Goal: Task Accomplishment & Management: Use online tool/utility

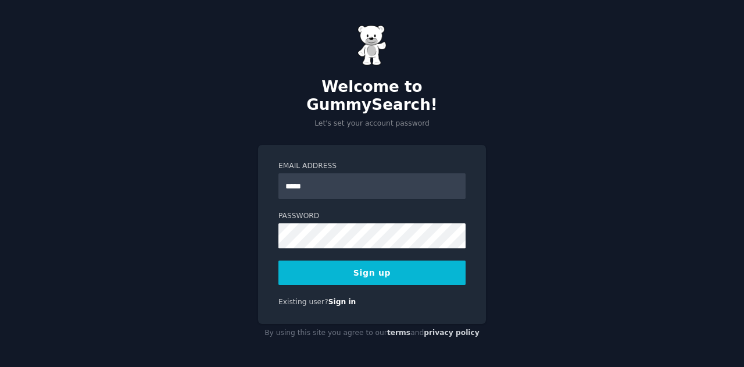
type input "**********"
click at [421, 271] on button "Sign up" at bounding box center [371, 272] width 187 height 24
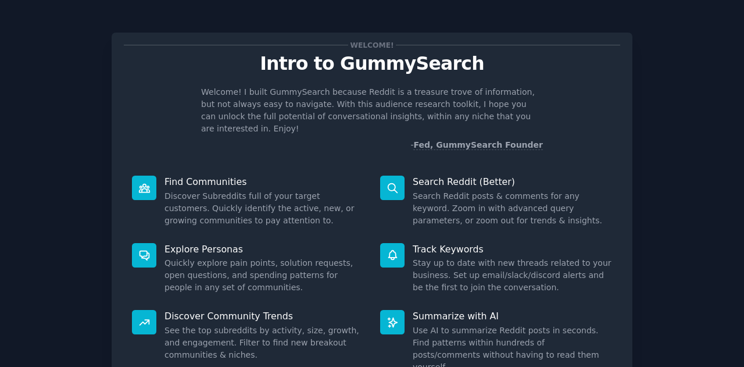
click at [491, 120] on p "Welcome! I built GummySearch because Reddit is a treasure trove of information,…" at bounding box center [372, 110] width 342 height 49
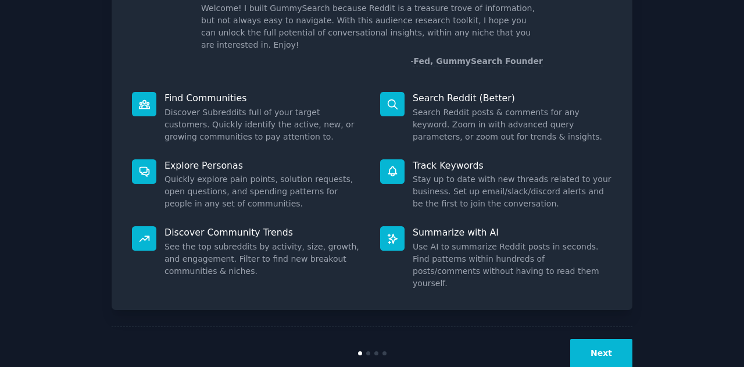
scroll to position [87, 0]
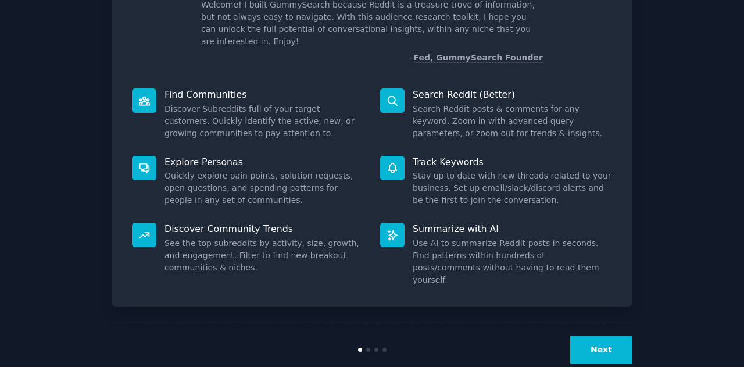
click at [595, 335] on button "Next" at bounding box center [601, 349] width 62 height 28
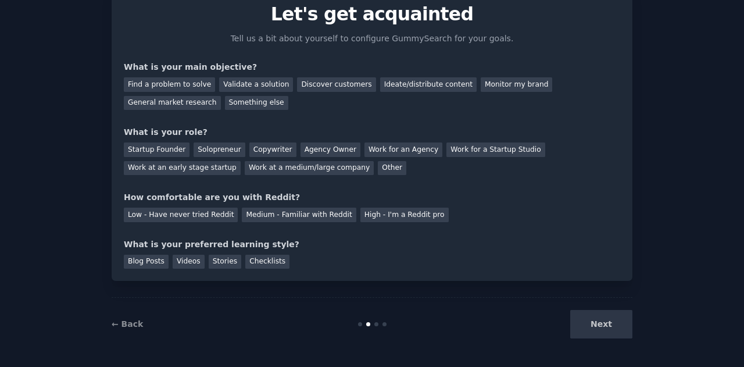
scroll to position [49, 0]
click at [341, 88] on div "Discover customers" at bounding box center [336, 85] width 78 height 15
click at [378, 167] on div "Other" at bounding box center [392, 169] width 28 height 15
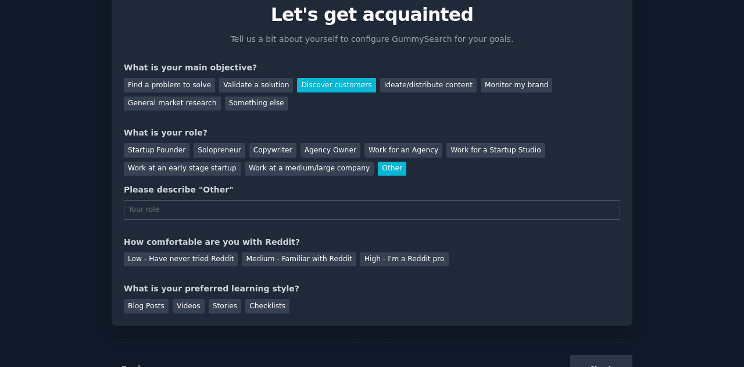
scroll to position [87, 0]
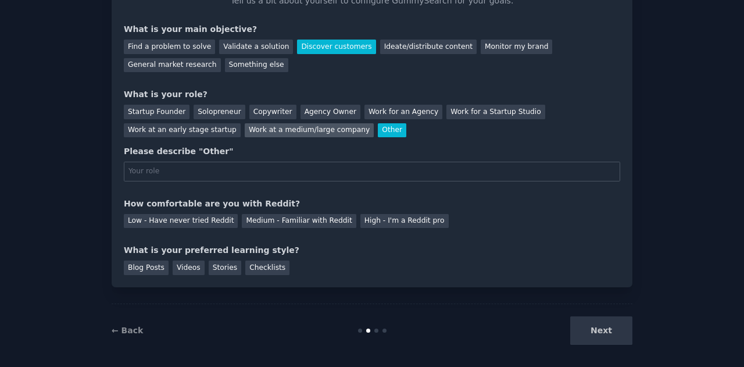
click at [245, 133] on div "Work at a medium/large company" at bounding box center [309, 130] width 129 height 15
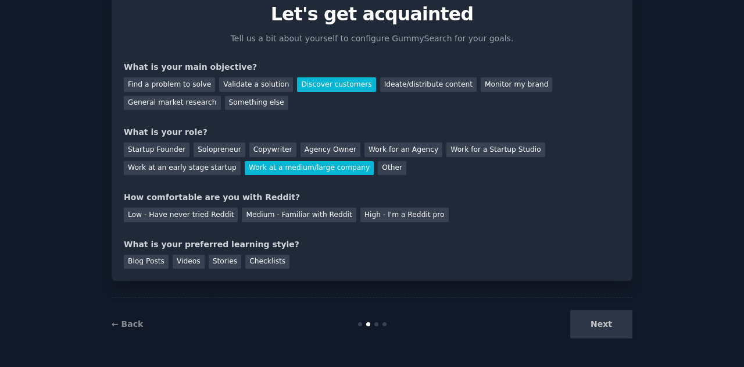
scroll to position [49, 0]
click at [263, 216] on div "Medium - Familiar with Reddit" at bounding box center [299, 215] width 114 height 15
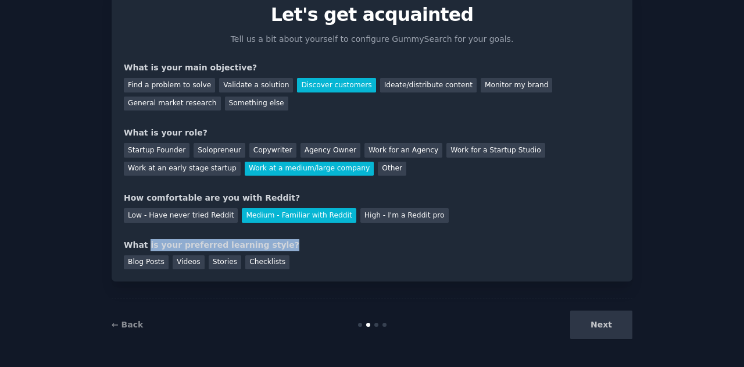
drag, startPoint x: 145, startPoint y: 248, endPoint x: 280, endPoint y: 244, distance: 134.9
click at [280, 244] on div "What is your preferred learning style?" at bounding box center [372, 245] width 496 height 12
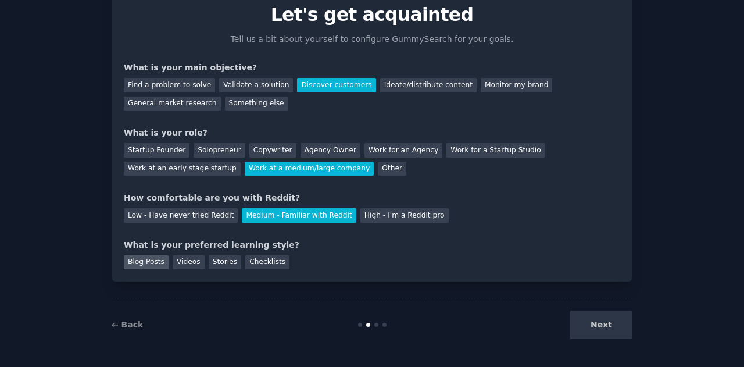
click at [161, 263] on div "Blog Posts" at bounding box center [146, 262] width 45 height 15
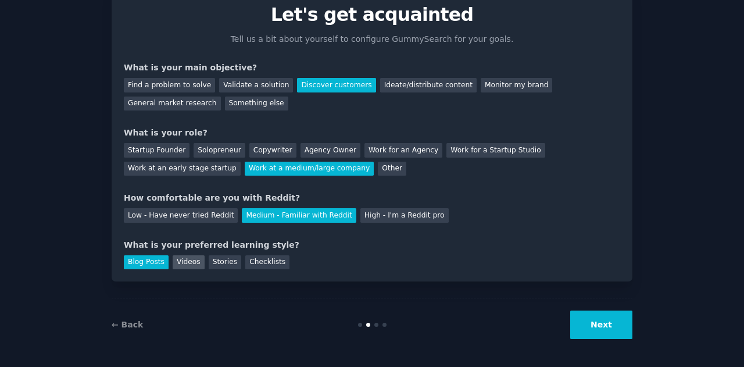
click at [181, 265] on div "Videos" at bounding box center [189, 262] width 32 height 15
click at [215, 262] on div "Stories" at bounding box center [225, 262] width 33 height 15
click at [257, 260] on div "Checklists" at bounding box center [267, 262] width 44 height 15
click at [579, 322] on button "Next" at bounding box center [601, 324] width 62 height 28
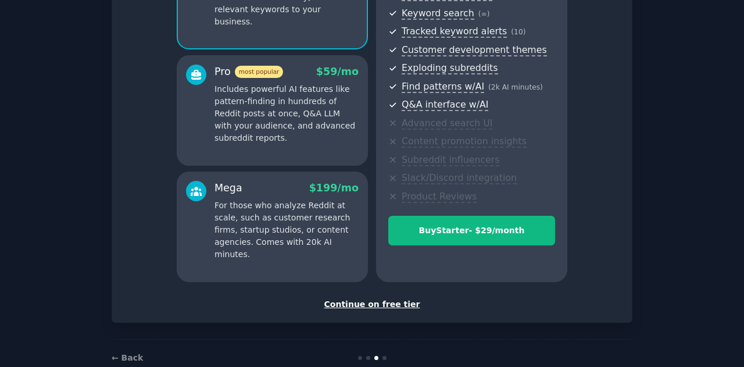
scroll to position [190, 0]
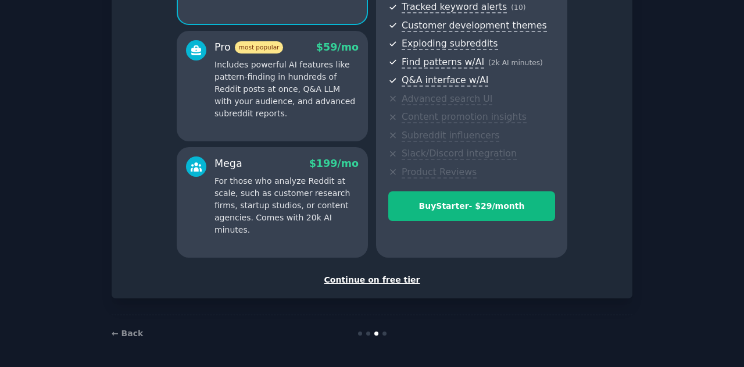
click at [367, 278] on div "Continue on free tier" at bounding box center [372, 280] width 496 height 12
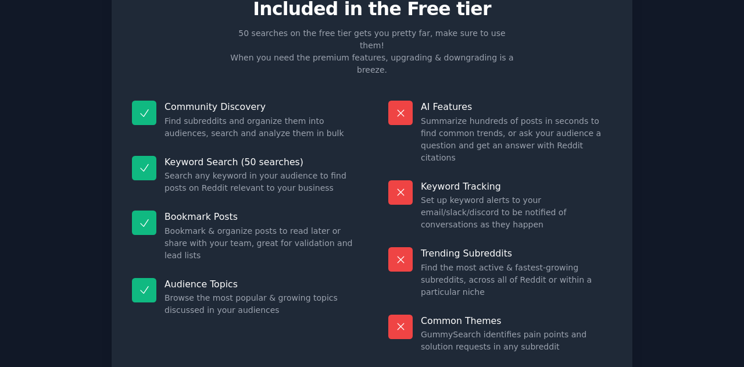
scroll to position [54, 0]
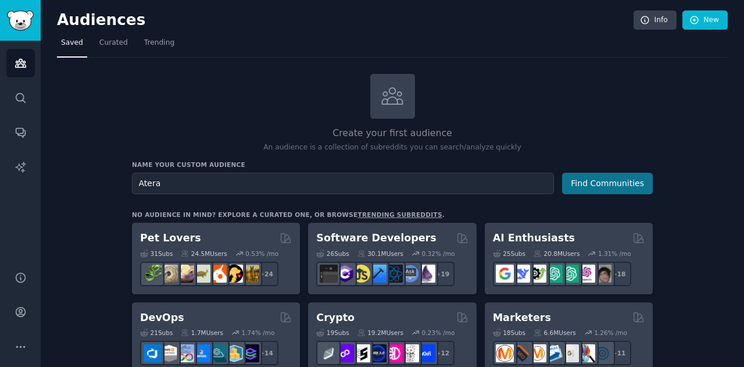
type input "Atera"
click at [617, 184] on button "Find Communities" at bounding box center [607, 184] width 91 height 22
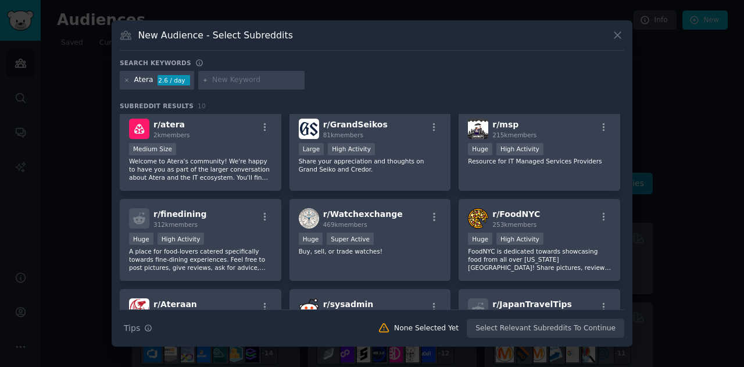
scroll to position [4, 0]
click at [242, 77] on input "text" at bounding box center [256, 80] width 88 height 10
type input "msp"
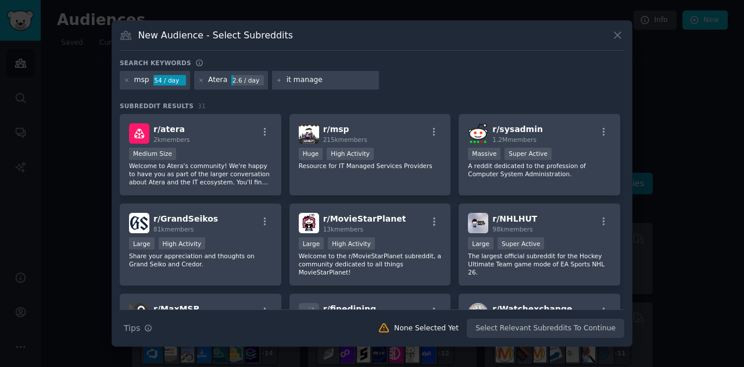
type input "it manager"
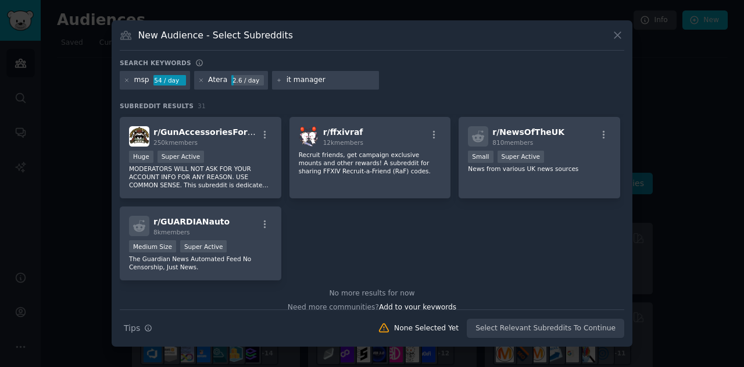
scroll to position [787, 0]
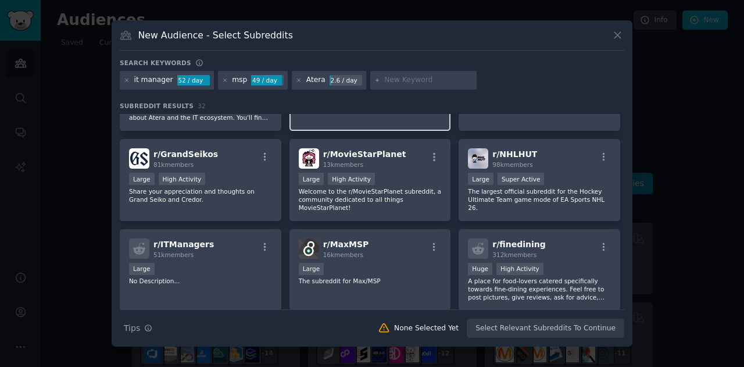
scroll to position [65, 0]
click at [499, 80] on div "it manager 52 / day msp 49 / day Atera 2.6 / day" at bounding box center [372, 82] width 505 height 23
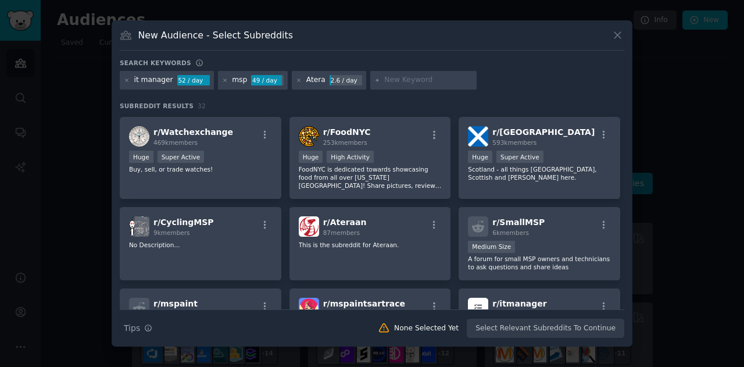
scroll to position [0, 0]
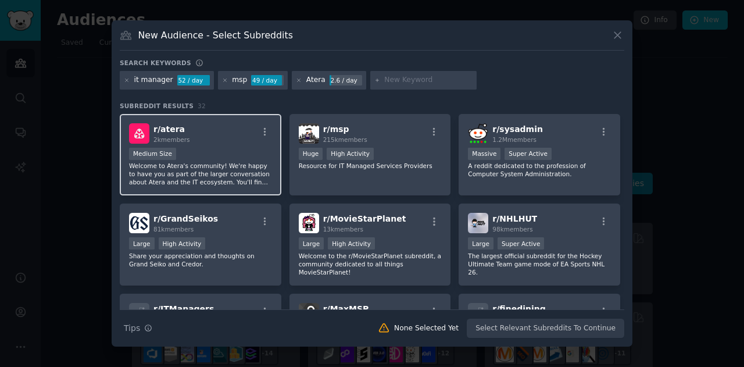
click at [164, 146] on div "r/ atera 2k members 1000 - 10,000 members Medium Size Welcome to Atera's commun…" at bounding box center [201, 155] width 162 height 82
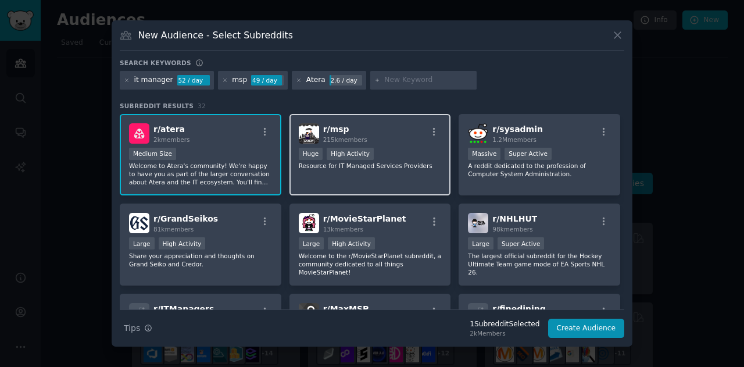
click at [392, 161] on div ">= 80th percentile for submissions / day Huge High Activity" at bounding box center [370, 155] width 143 height 15
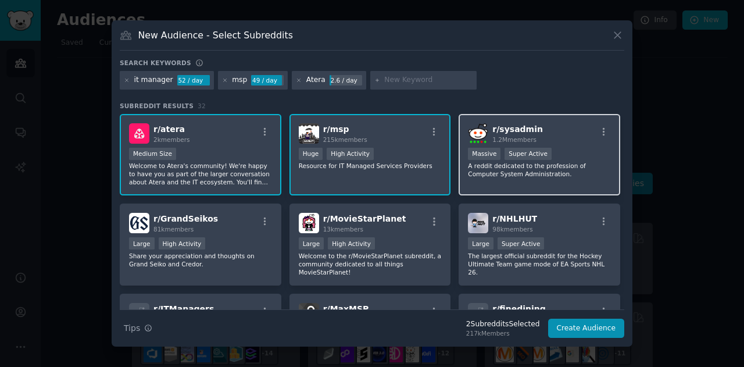
click at [538, 131] on div "r/ sysadmin 1.2M members" at bounding box center [539, 133] width 143 height 20
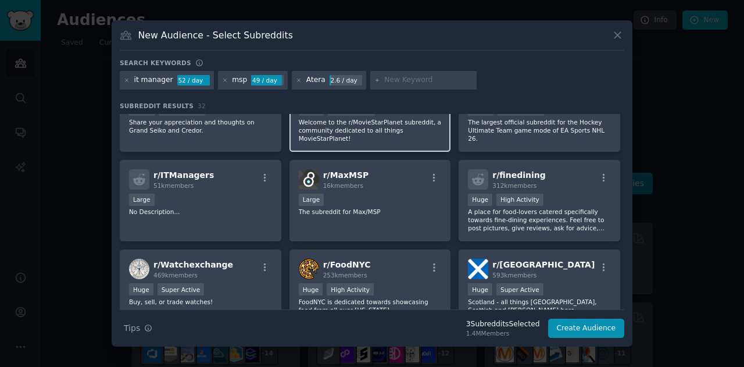
scroll to position [126, 0]
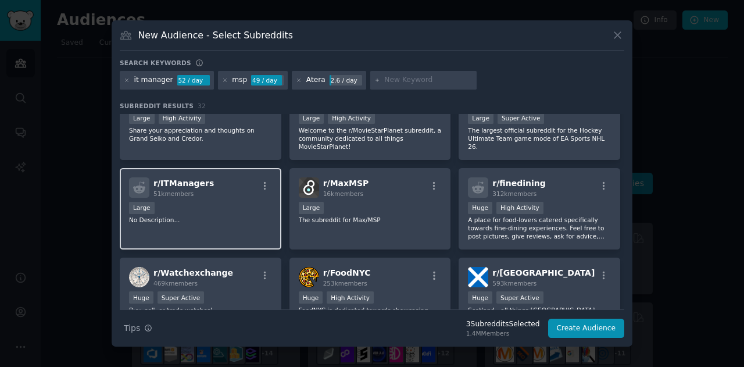
click at [225, 218] on div "r/ ITManagers 51k members Large No Description..." at bounding box center [201, 209] width 162 height 82
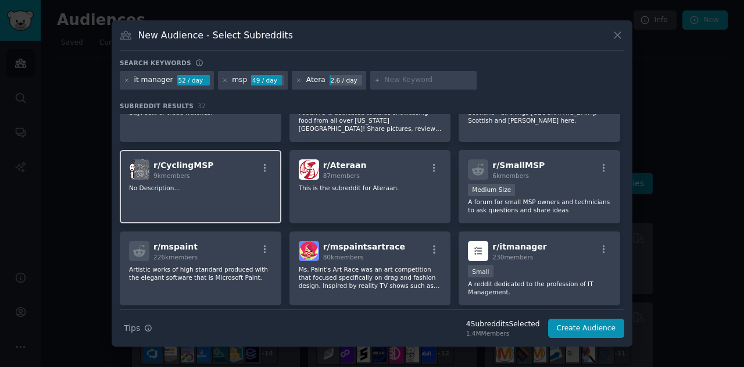
scroll to position [324, 0]
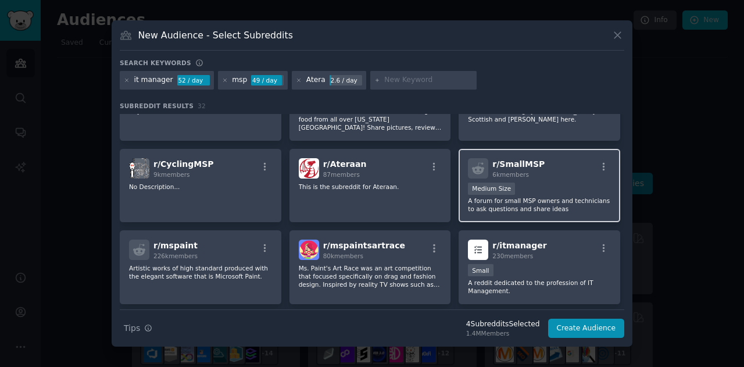
click at [534, 183] on div "1000 - 10,000 members Medium Size" at bounding box center [539, 190] width 143 height 15
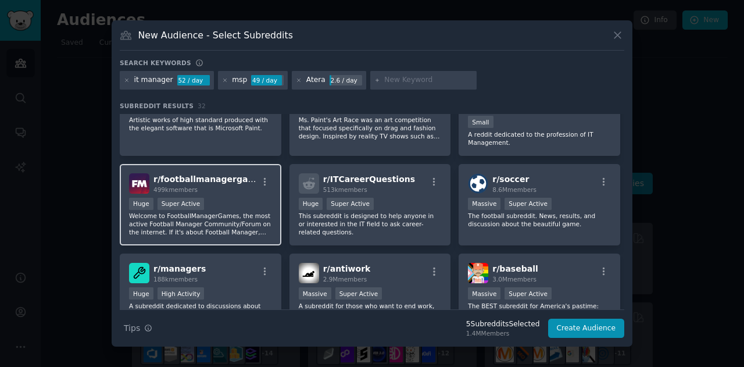
scroll to position [473, 0]
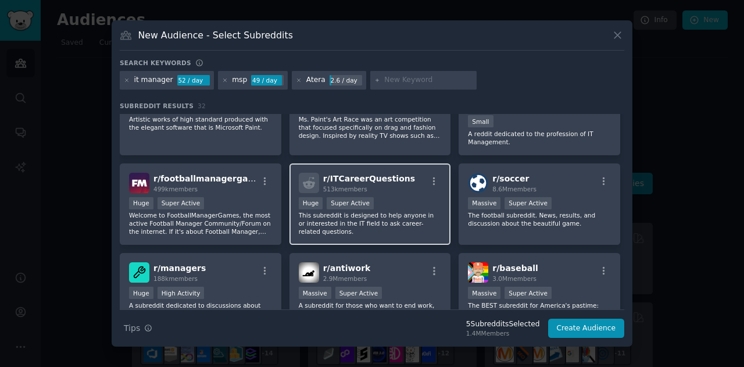
click at [403, 217] on p "This subreddit is designed to help anyone in or interested in the IT field to a…" at bounding box center [370, 223] width 143 height 24
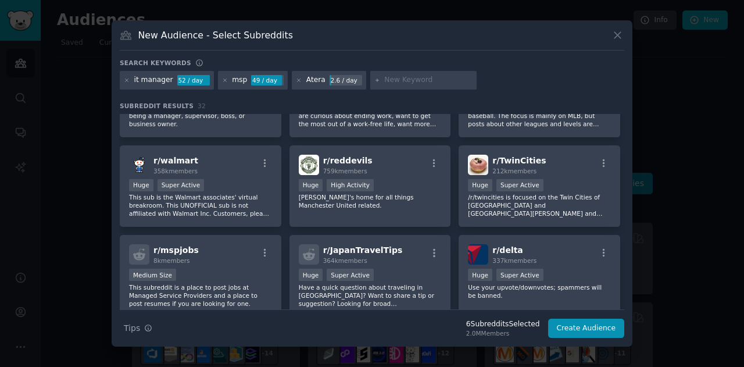
scroll to position [711, 0]
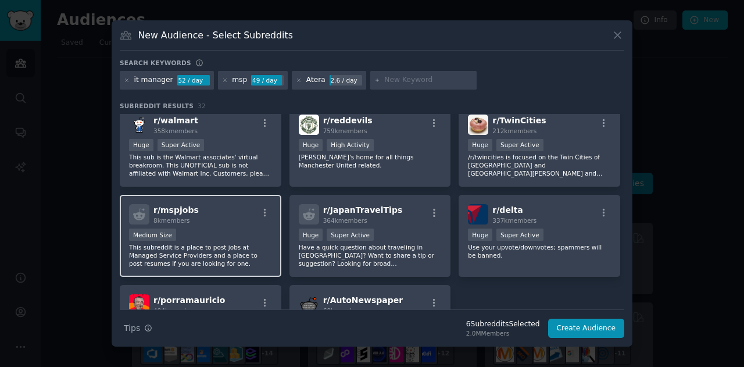
click at [264, 228] on div "Medium Size" at bounding box center [200, 235] width 143 height 15
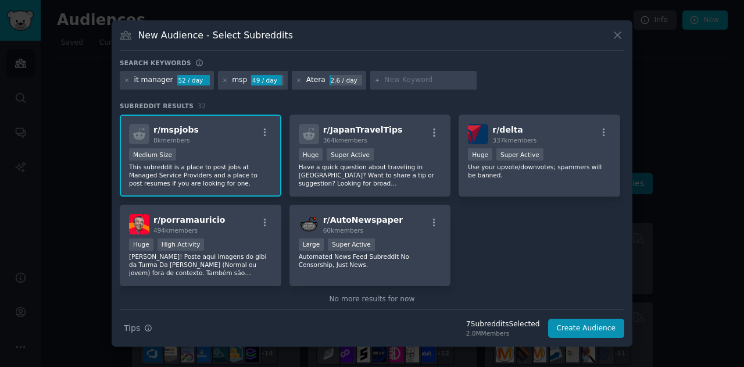
scroll to position [801, 0]
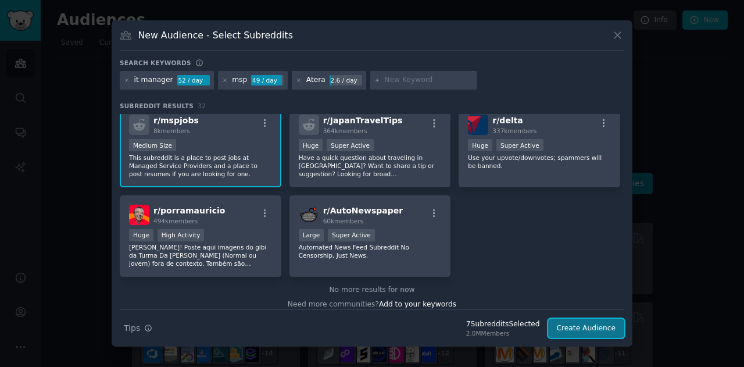
click at [592, 328] on button "Create Audience" at bounding box center [586, 329] width 77 height 20
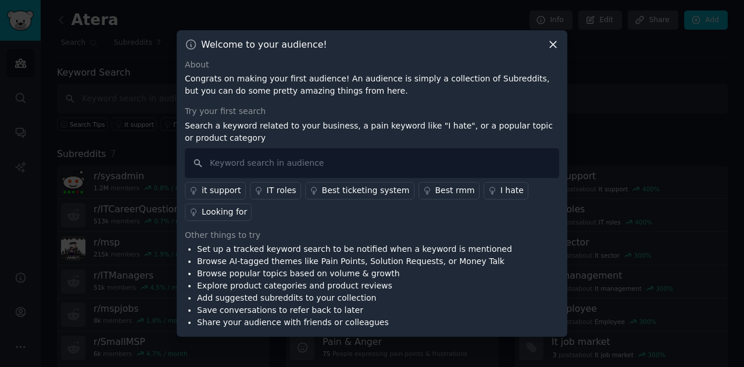
click at [435, 191] on div "Best rmm" at bounding box center [455, 190] width 40 height 12
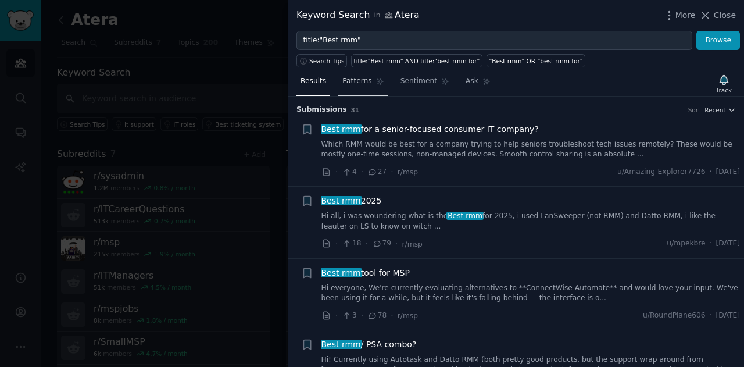
click at [353, 83] on span "Patterns" at bounding box center [356, 81] width 29 height 10
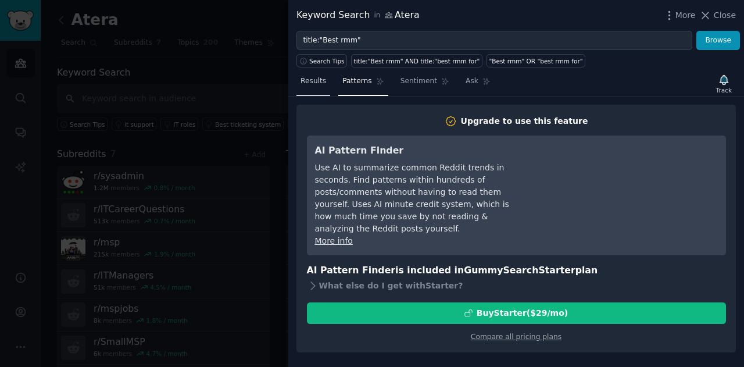
click at [322, 83] on span "Results" at bounding box center [314, 81] width 26 height 10
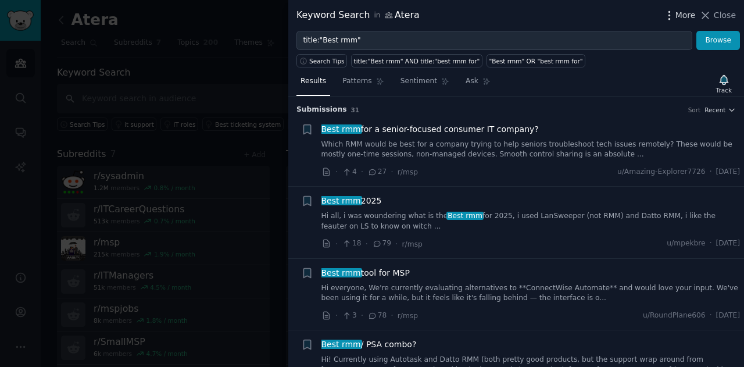
click at [689, 12] on span "More" at bounding box center [686, 15] width 20 height 12
click at [706, 15] on icon at bounding box center [705, 15] width 12 height 12
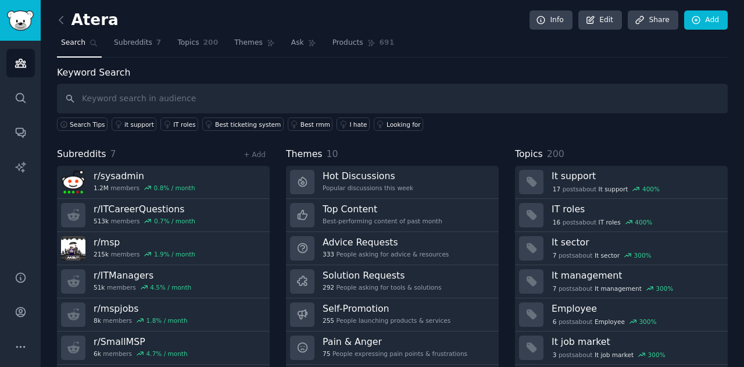
click at [428, 37] on nav "Search Subreddits 7 Topics 200 Themes Ask Products 691" at bounding box center [392, 46] width 671 height 24
